Goal: Task Accomplishment & Management: Manage account settings

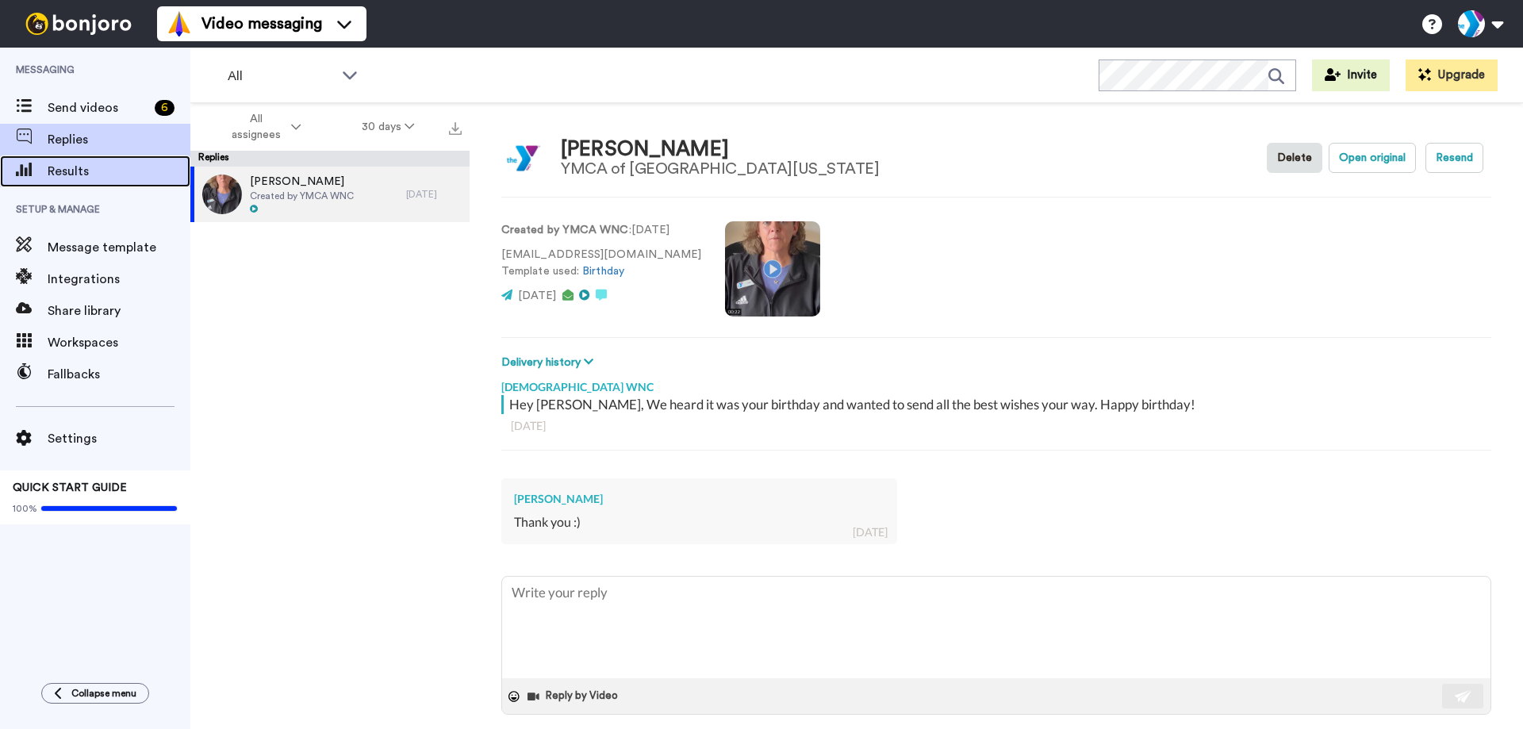
click at [90, 177] on span "Results" at bounding box center [119, 171] width 143 height 19
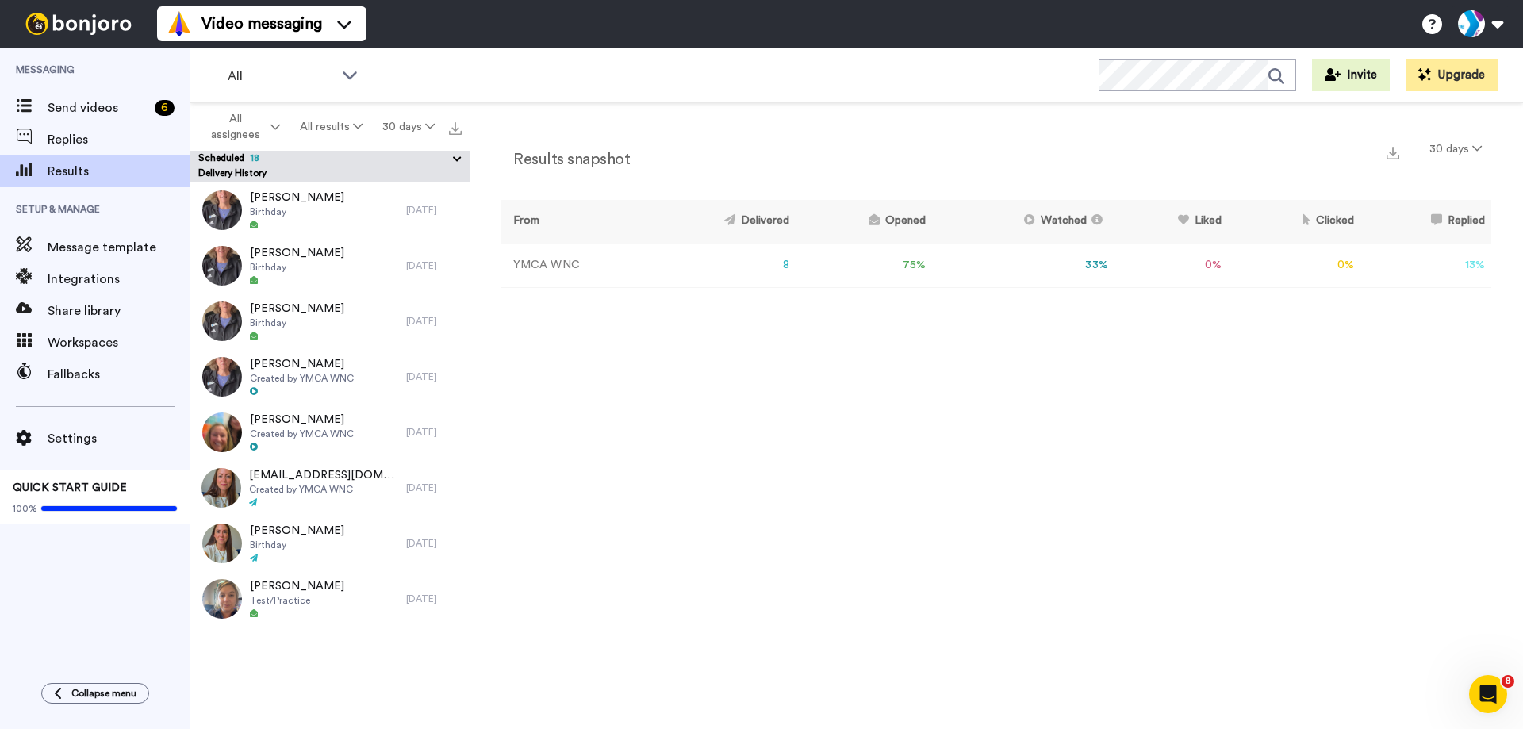
click at [385, 160] on button "Scheduled 18" at bounding box center [333, 159] width 271 height 17
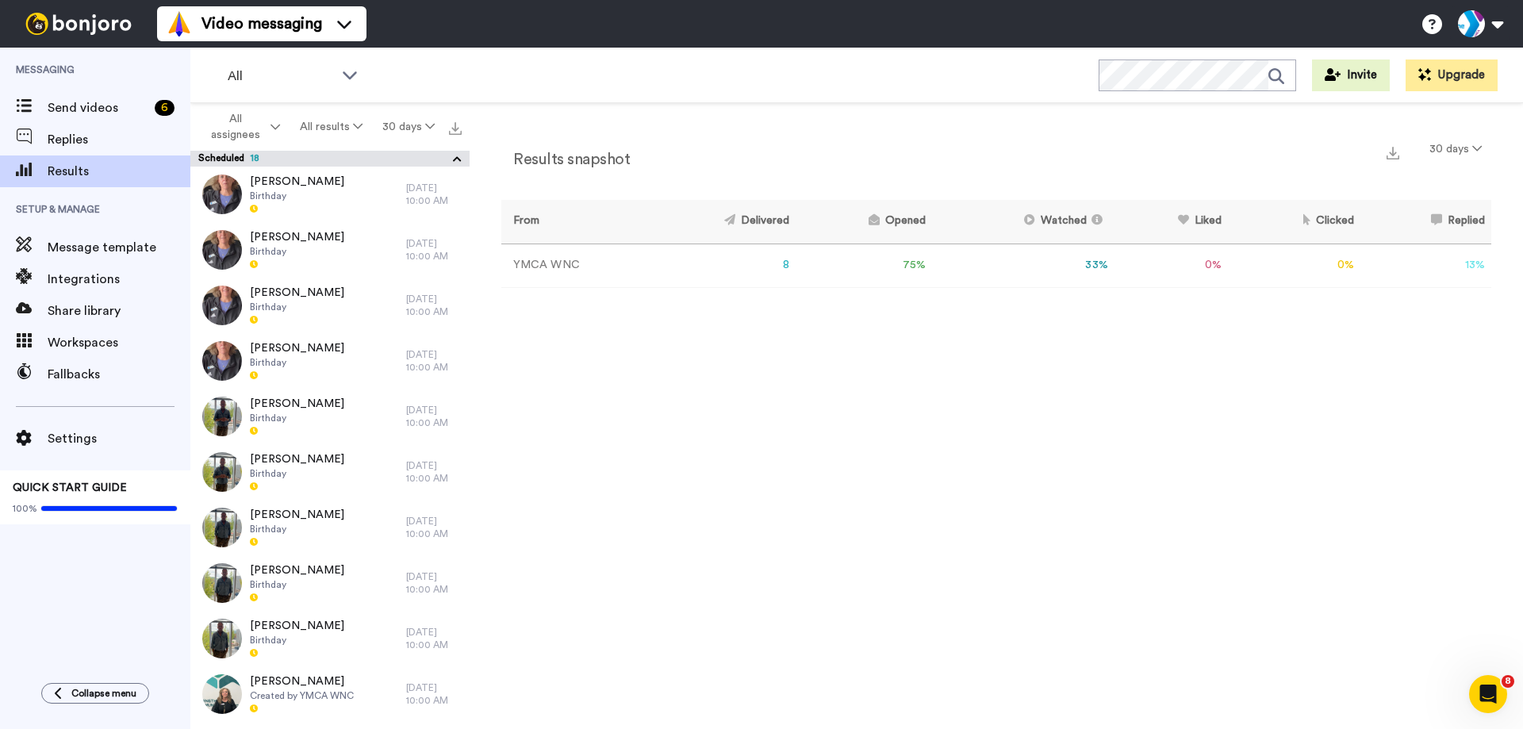
click at [385, 160] on button "Scheduled 18" at bounding box center [333, 159] width 271 height 17
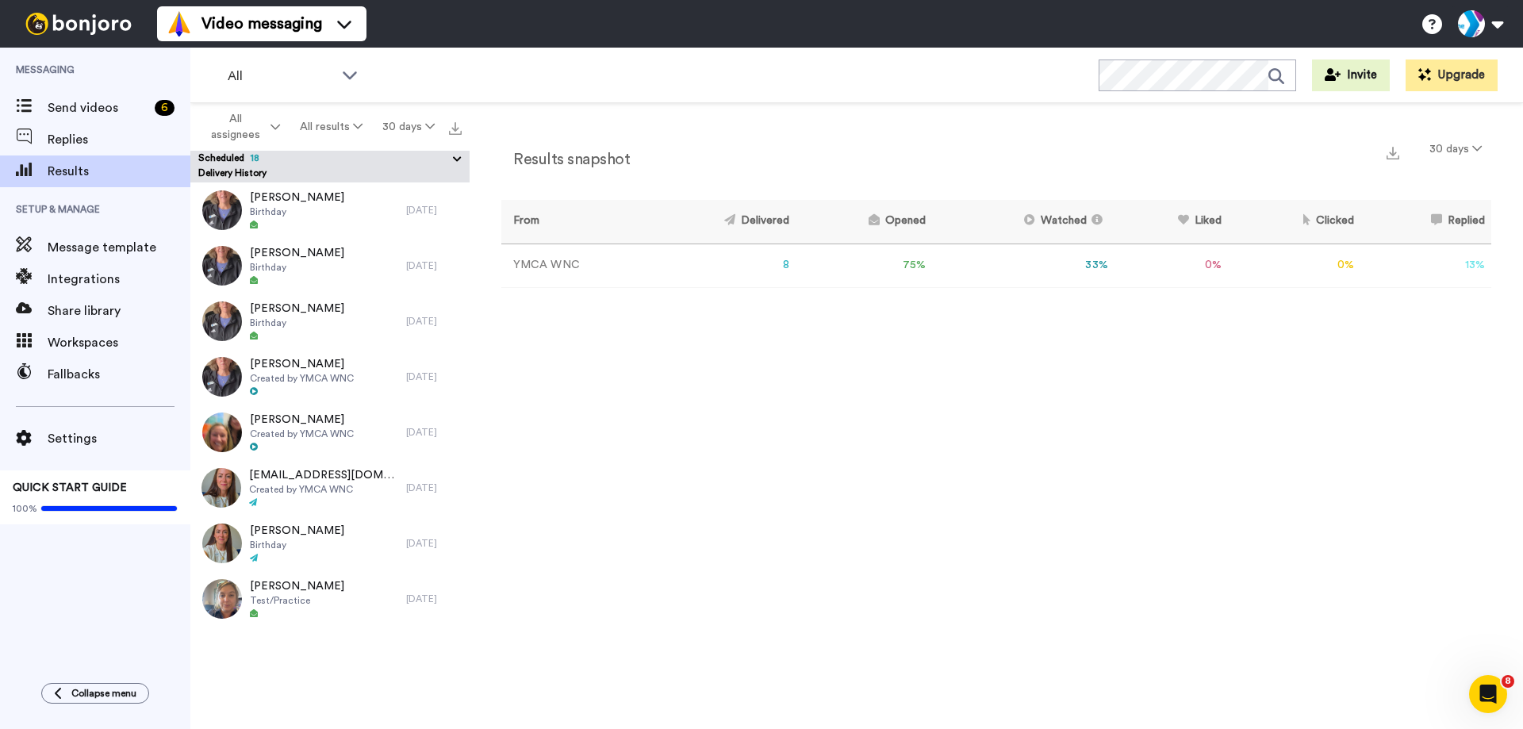
click at [453, 158] on icon at bounding box center [457, 160] width 15 height 16
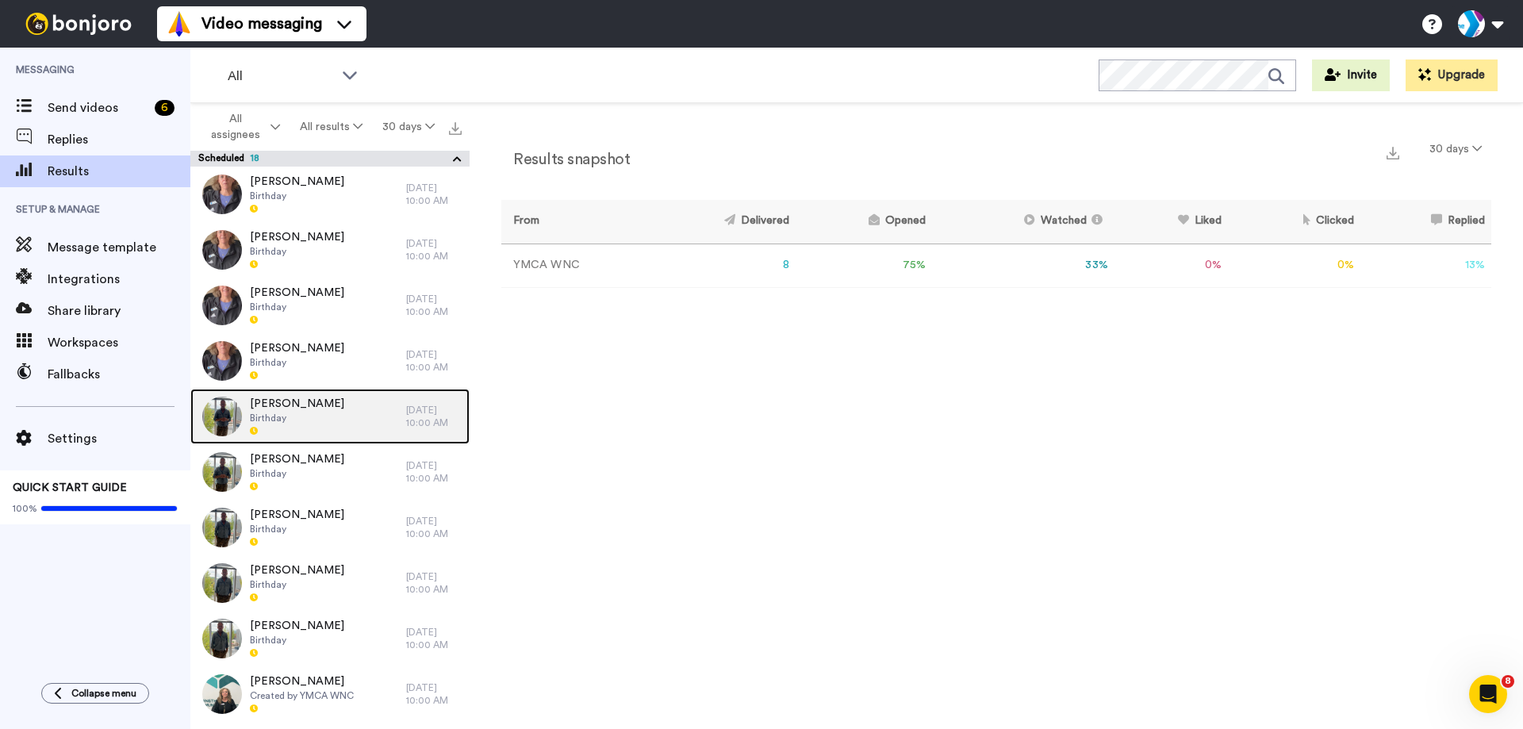
click at [221, 412] on img at bounding box center [222, 417] width 40 height 40
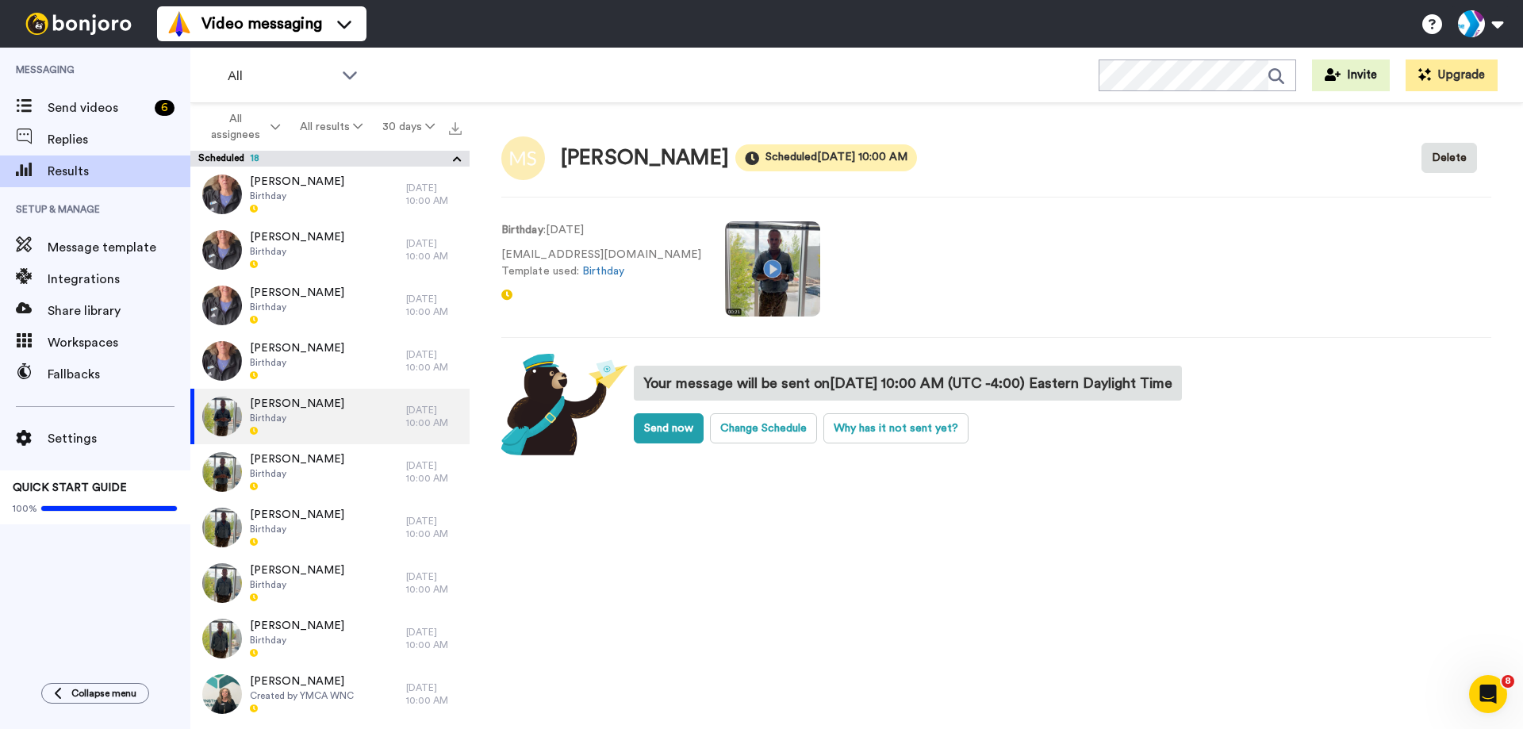
click at [727, 301] on video at bounding box center [772, 268] width 95 height 95
